Goal: Use online tool/utility

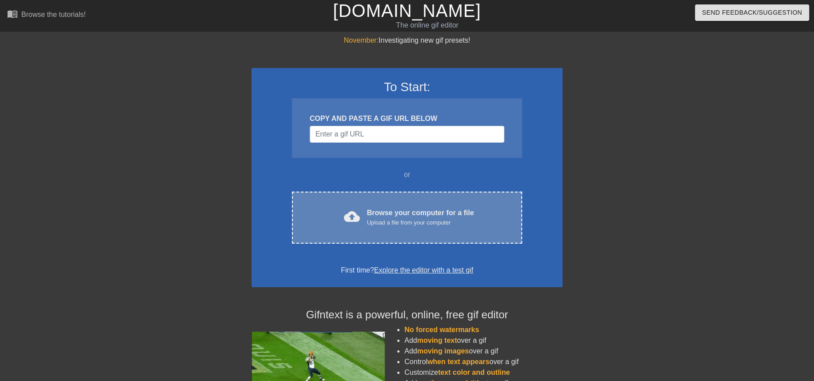
click at [400, 237] on div "cloud_upload Browse your computer for a file Upload a file from your computer C…" at bounding box center [407, 218] width 230 height 52
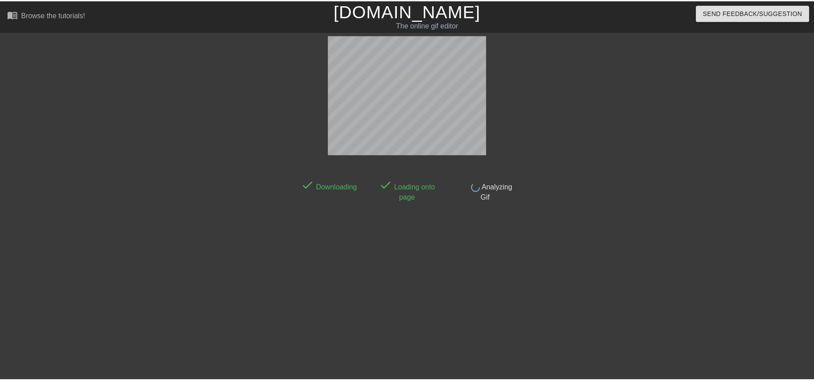
scroll to position [22, 0]
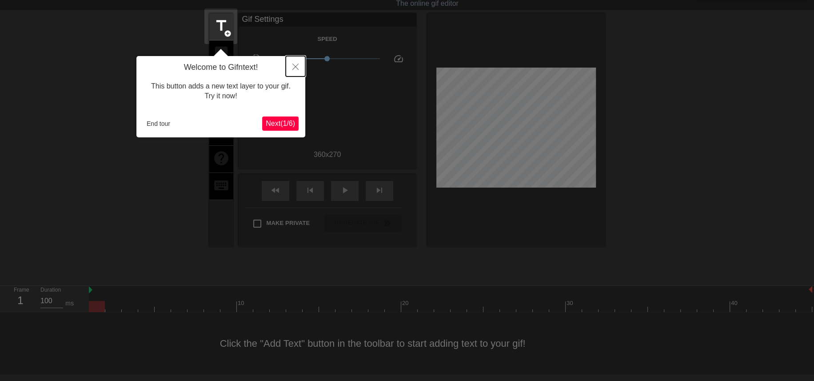
click at [297, 65] on icon "Close" at bounding box center [296, 67] width 6 height 6
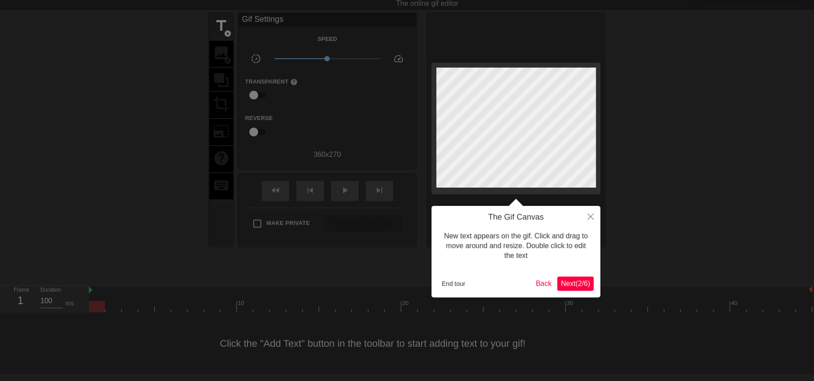
scroll to position [0, 0]
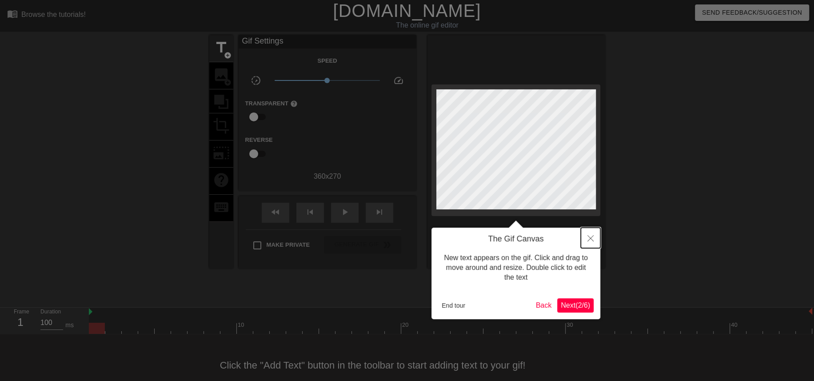
click at [592, 237] on icon "Close" at bounding box center [591, 238] width 6 height 6
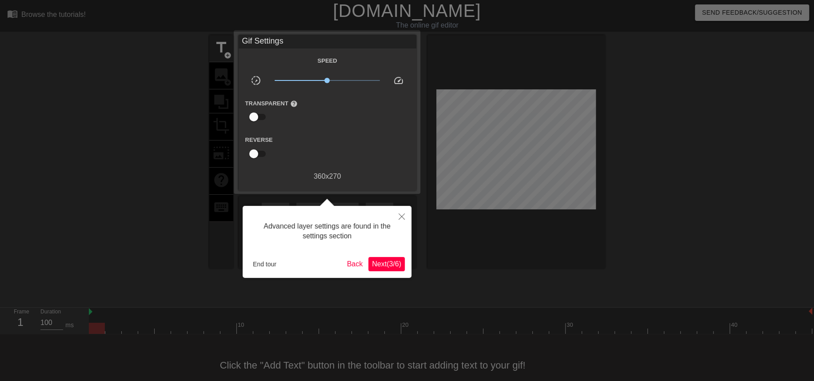
scroll to position [22, 0]
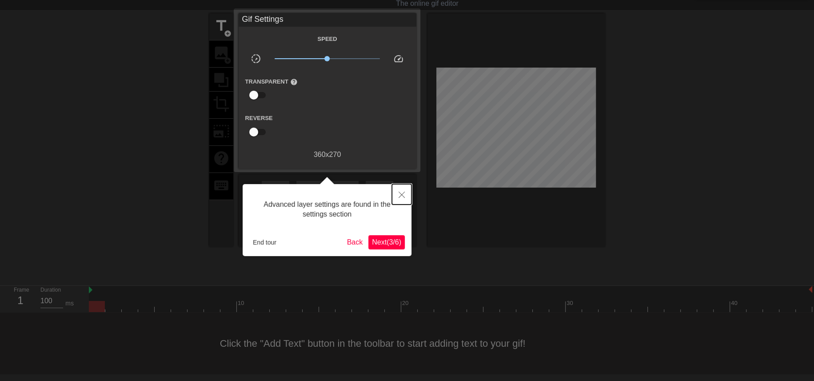
click at [403, 194] on icon "Close" at bounding box center [402, 195] width 6 height 6
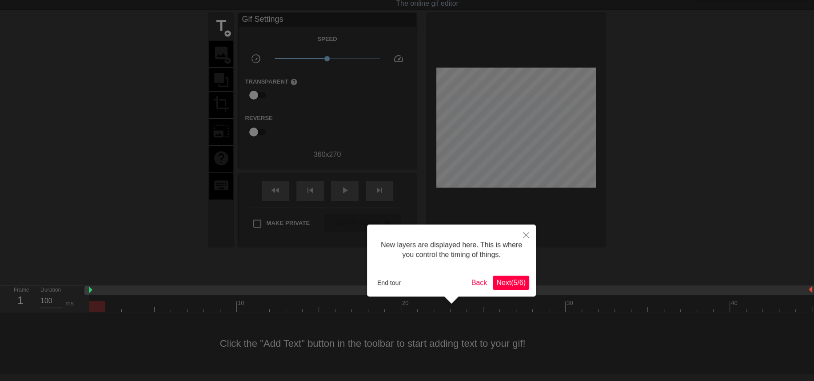
scroll to position [8, 0]
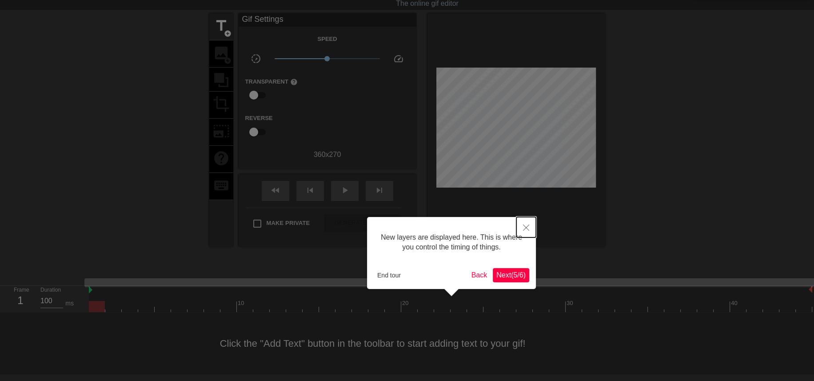
click at [525, 228] on icon "Close" at bounding box center [526, 228] width 6 height 6
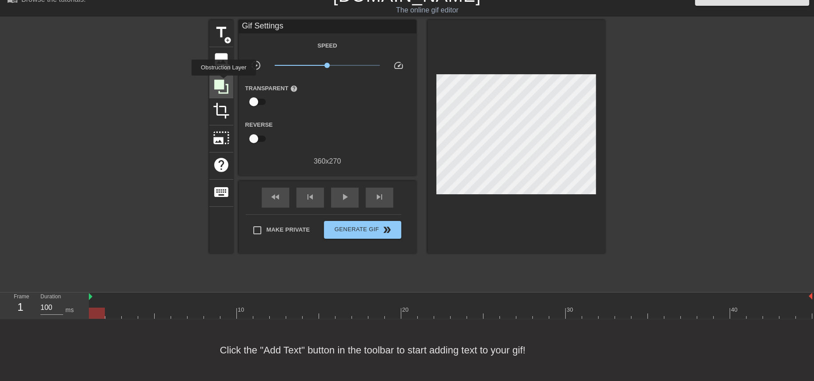
click at [224, 82] on icon at bounding box center [221, 86] width 17 height 17
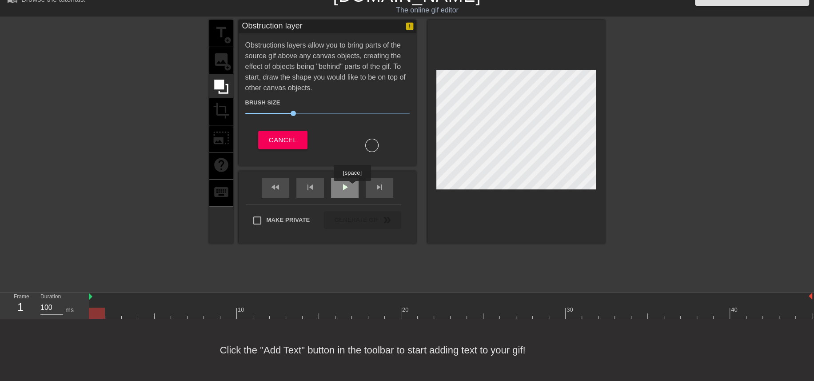
click at [352, 187] on div "play_arrow" at bounding box center [345, 188] width 28 height 20
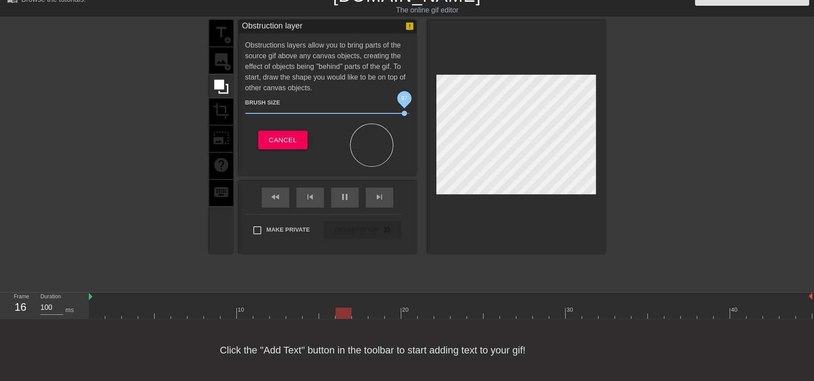
drag, startPoint x: 295, startPoint y: 104, endPoint x: 405, endPoint y: 104, distance: 110.3
click at [405, 111] on span "97" at bounding box center [404, 113] width 5 height 5
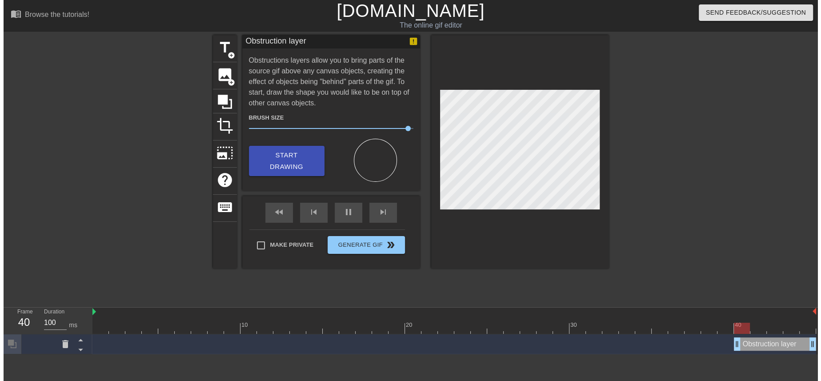
scroll to position [0, 0]
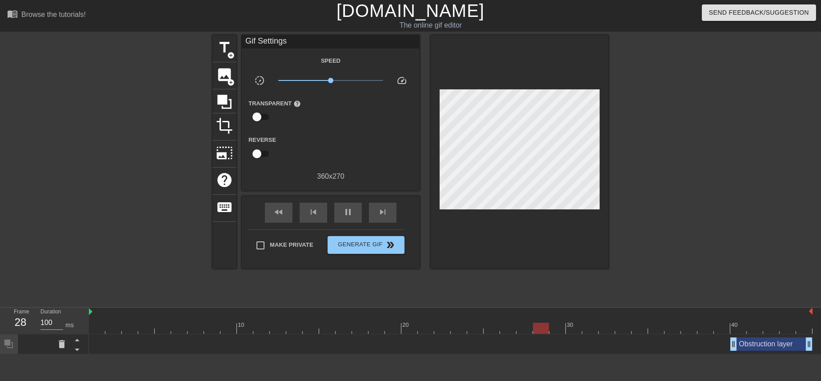
drag, startPoint x: 761, startPoint y: 351, endPoint x: 583, endPoint y: 340, distance: 177.7
click at [583, 340] on div "Obstruction layer drag_handle drag_handle" at bounding box center [451, 344] width 724 height 20
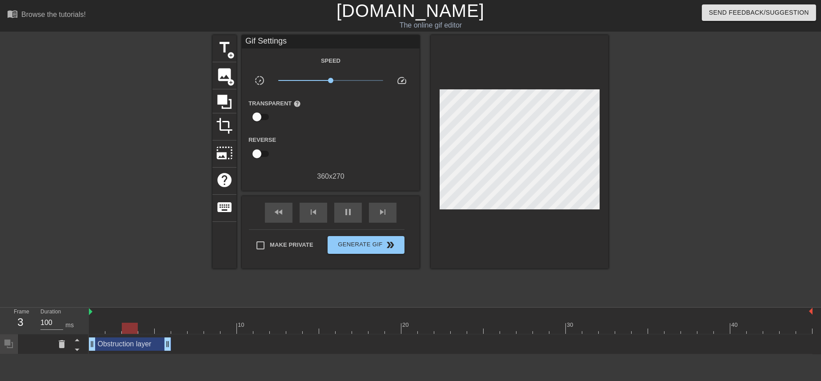
drag, startPoint x: 752, startPoint y: 343, endPoint x: 153, endPoint y: 319, distance: 599.3
click at [143, 313] on div "10 20 30 40 Obstruction layer drag_handle drag_handle" at bounding box center [455, 331] width 732 height 47
click at [127, 342] on div "Obstruction layer drag_handle drag_handle" at bounding box center [130, 343] width 82 height 13
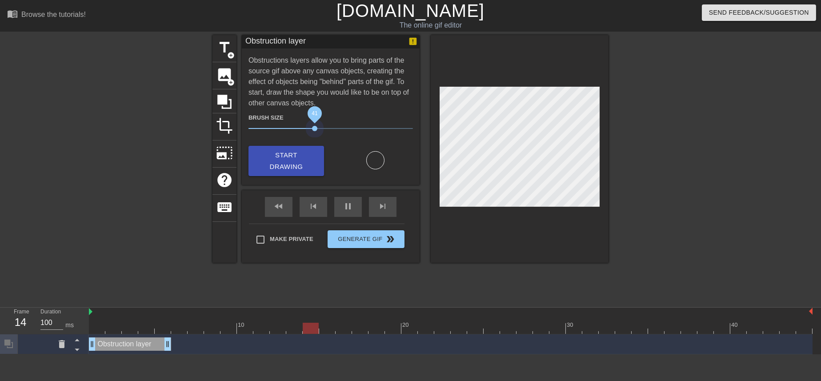
drag, startPoint x: 401, startPoint y: 129, endPoint x: 315, endPoint y: 133, distance: 86.3
click at [315, 133] on span "41" at bounding box center [331, 128] width 165 height 11
click at [60, 349] on icon at bounding box center [61, 344] width 11 height 11
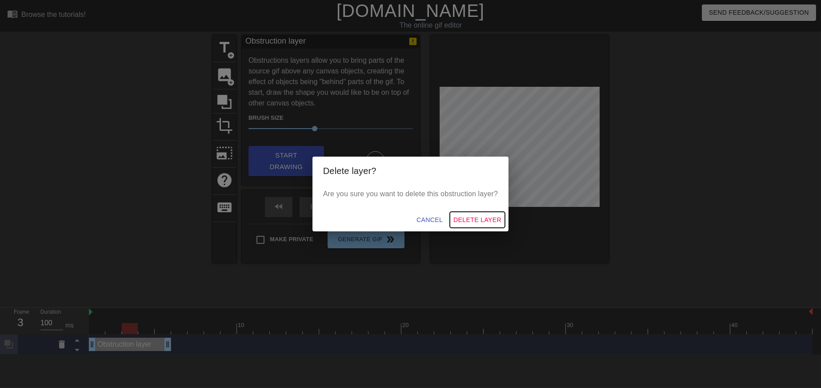
click at [475, 220] on span "Delete Layer" at bounding box center [477, 219] width 48 height 11
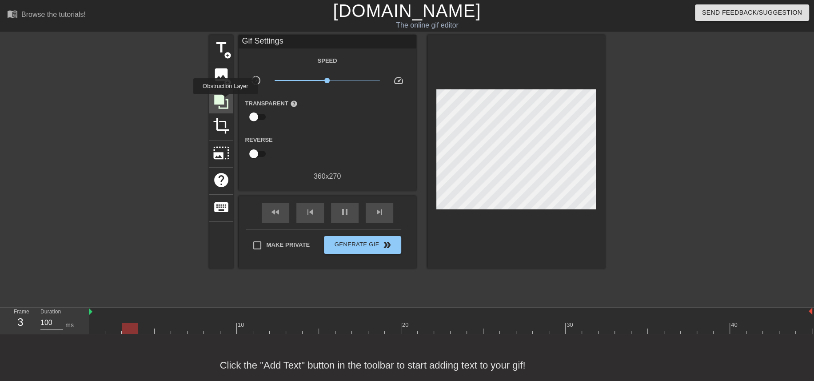
click at [225, 100] on icon at bounding box center [221, 101] width 17 height 17
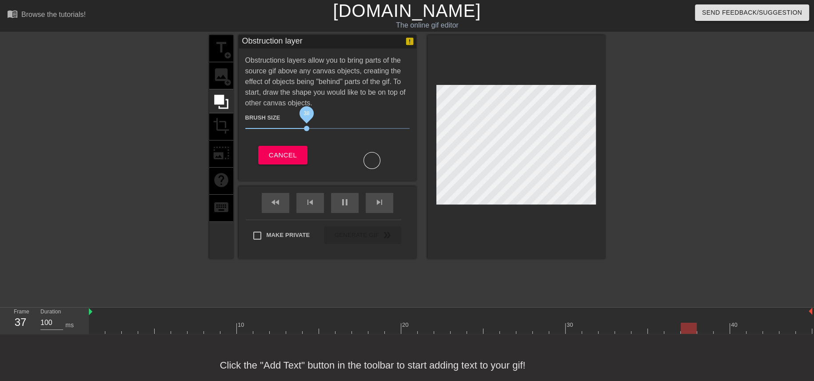
click at [306, 128] on span "38" at bounding box center [327, 128] width 165 height 11
drag, startPoint x: 307, startPoint y: 129, endPoint x: 301, endPoint y: 128, distance: 5.4
click at [301, 128] on span "35" at bounding box center [301, 128] width 5 height 5
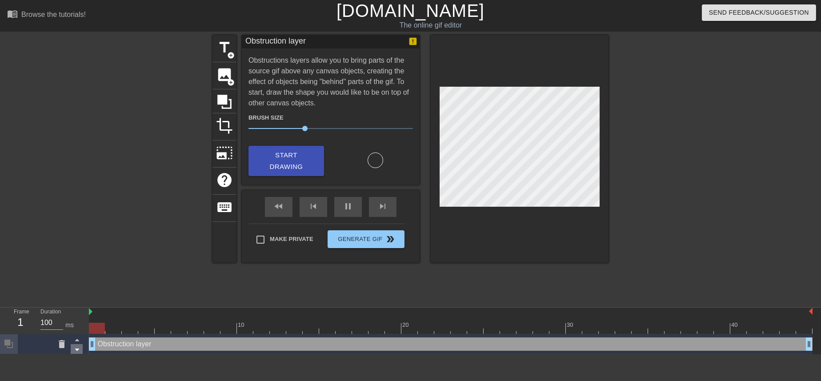
drag, startPoint x: 124, startPoint y: 343, endPoint x: 77, endPoint y: 345, distance: 47.6
click at [77, 345] on div "Frame 1 Duration 100 ms 10 20 30 40 Obstruction layer drag_handle drag_handle" at bounding box center [410, 331] width 821 height 47
click at [92, 328] on div at bounding box center [451, 328] width 724 height 11
